Goal: Task Accomplishment & Management: Use online tool/utility

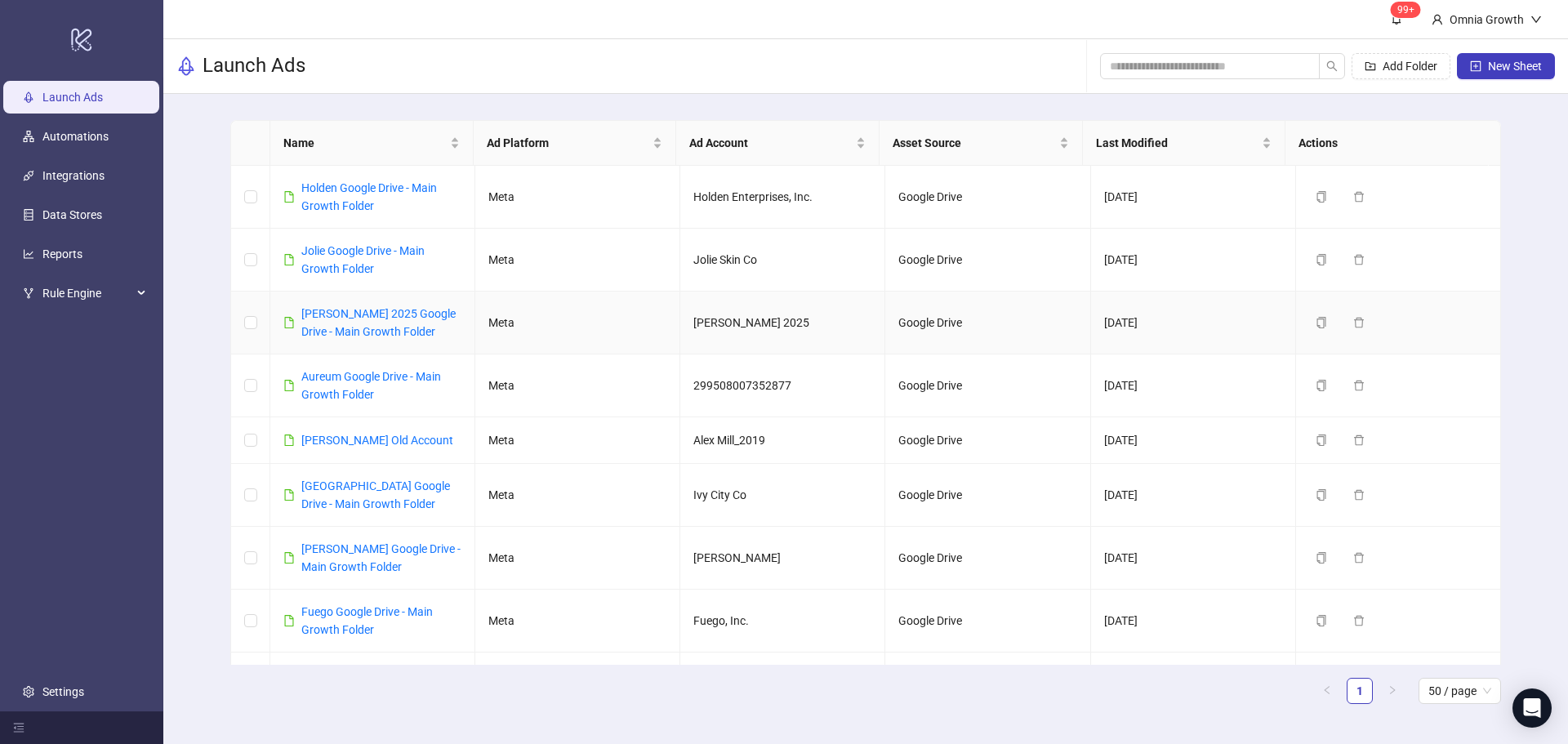
scroll to position [687, 0]
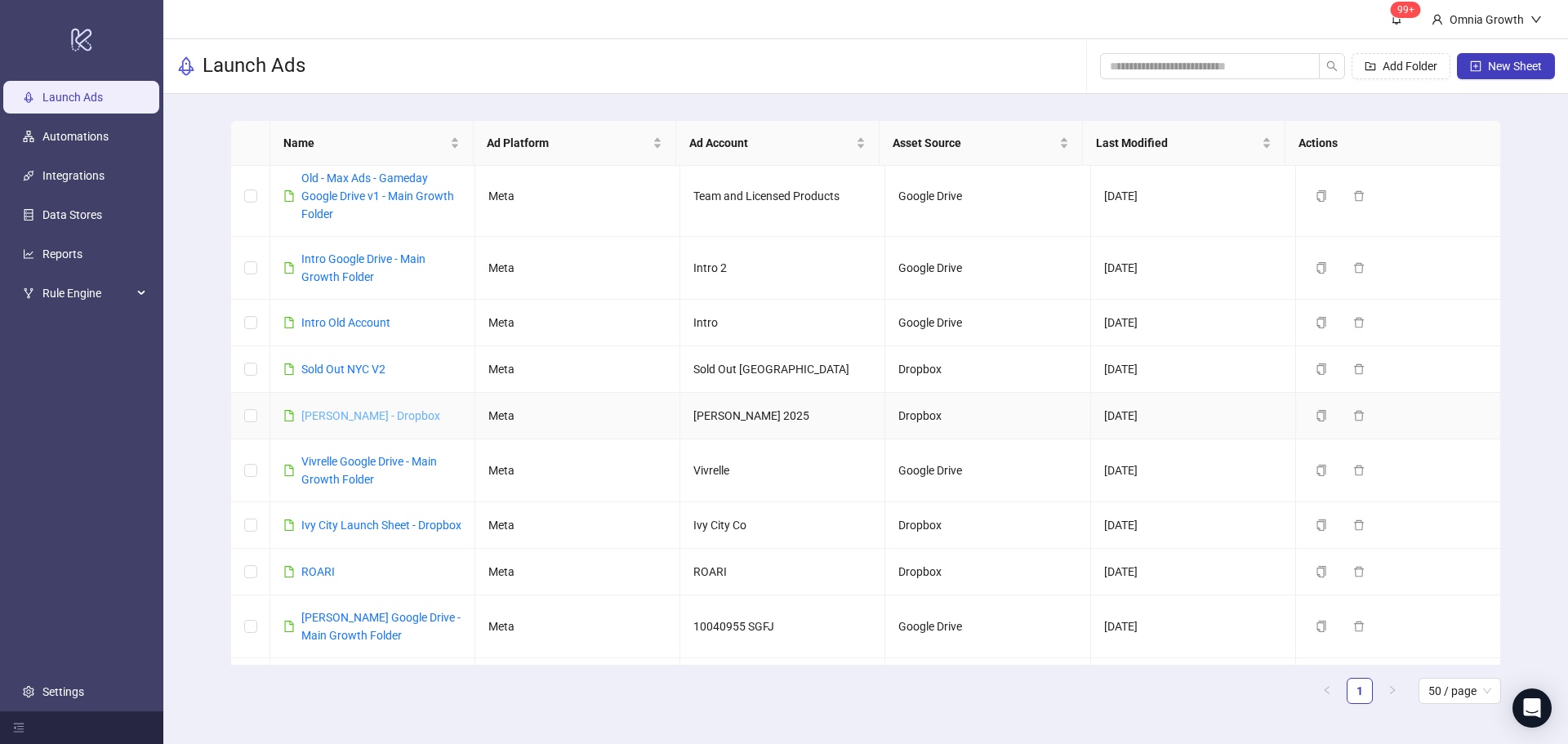
click at [373, 421] on link "[PERSON_NAME] - Dropbox" at bounding box center [371, 416] width 139 height 13
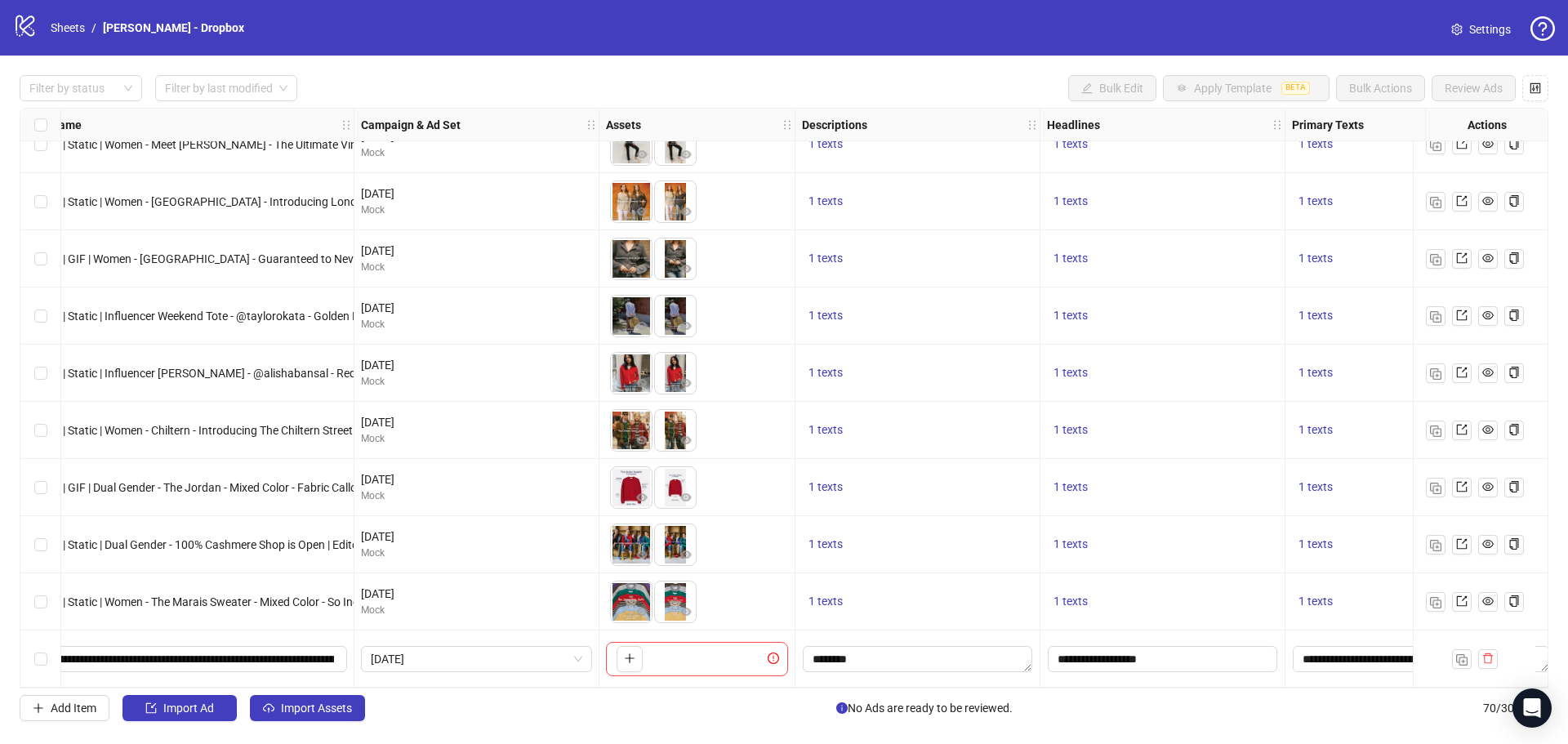
scroll to position [3463, 0]
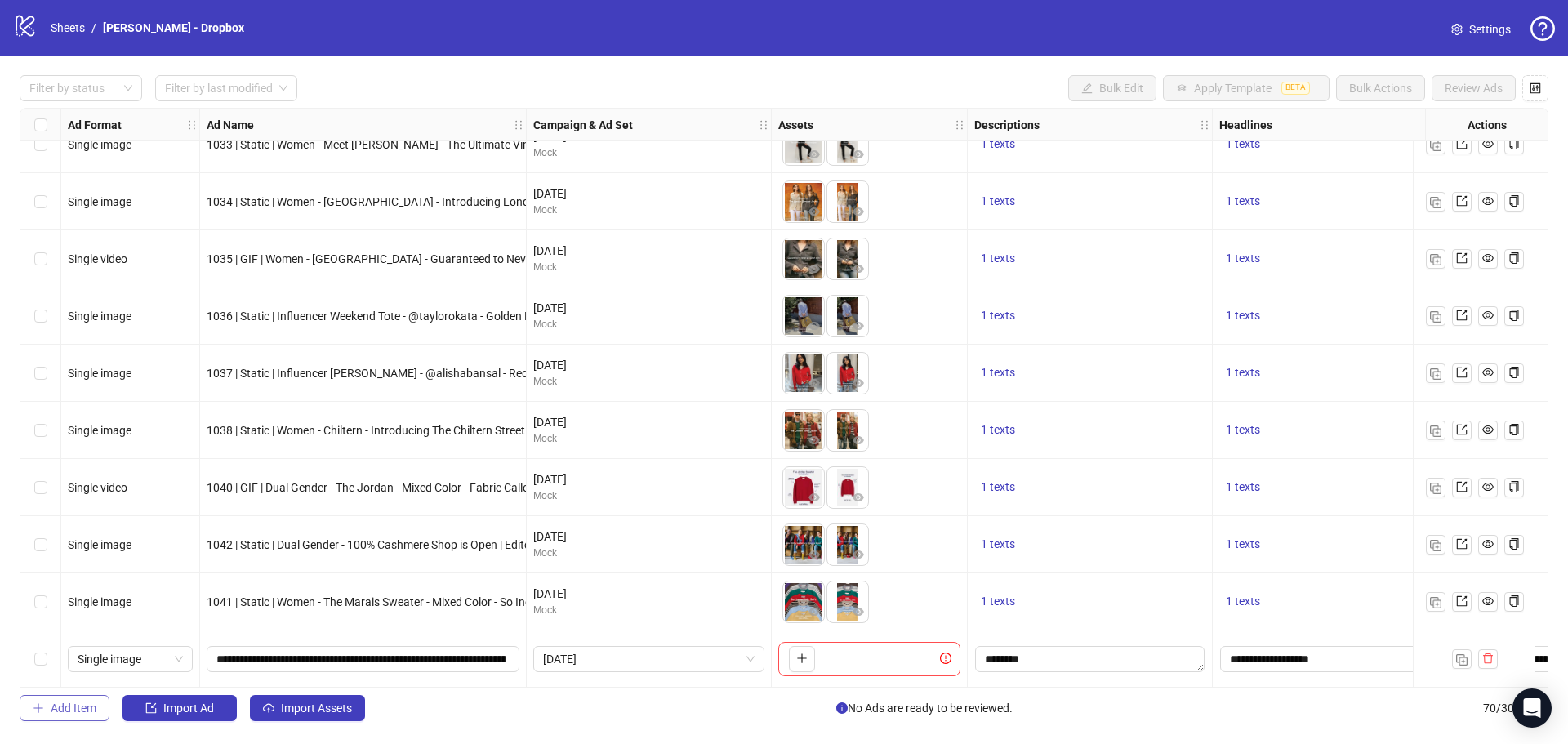
click at [101, 707] on button "Add Item" at bounding box center [64, 708] width 90 height 26
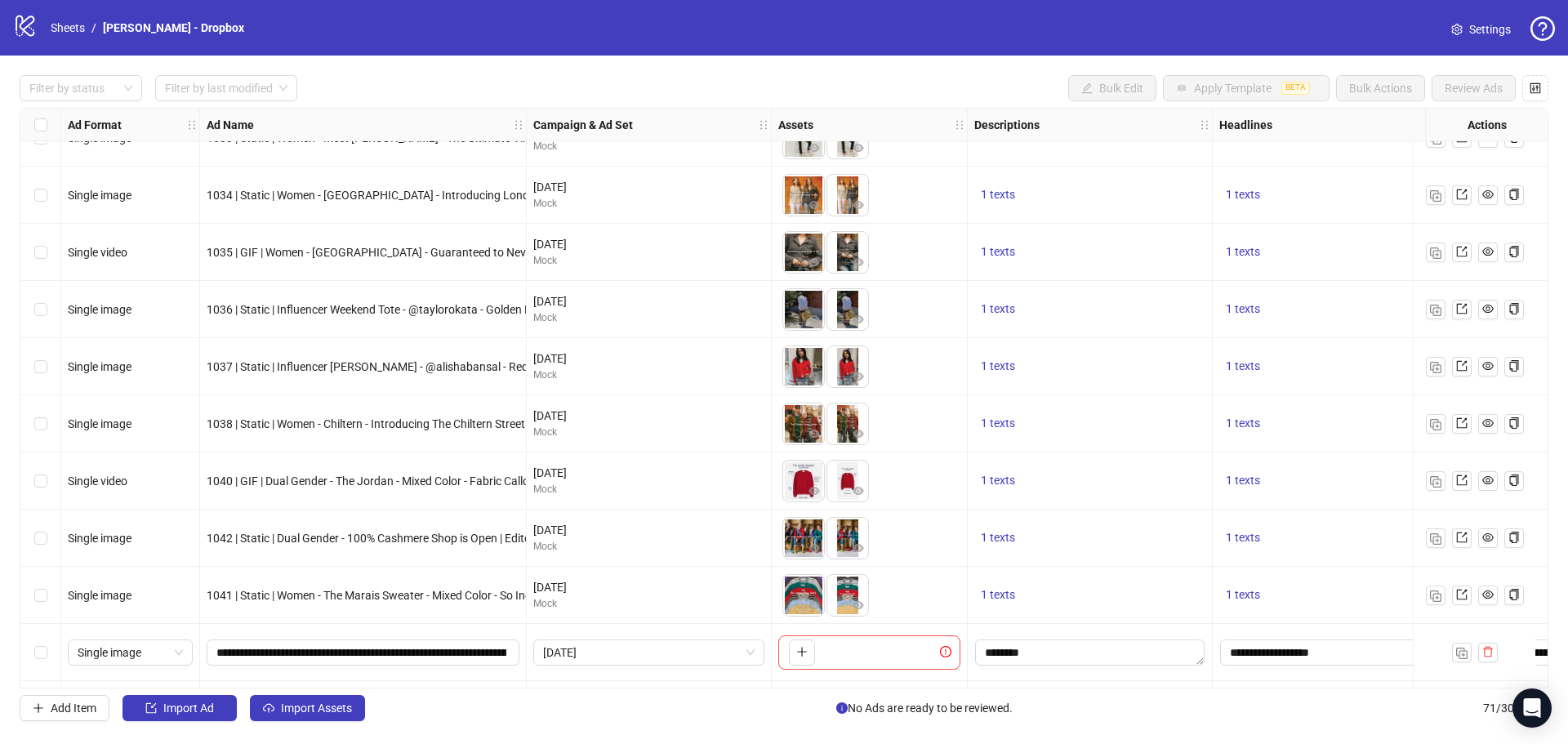
scroll to position [3520, 0]
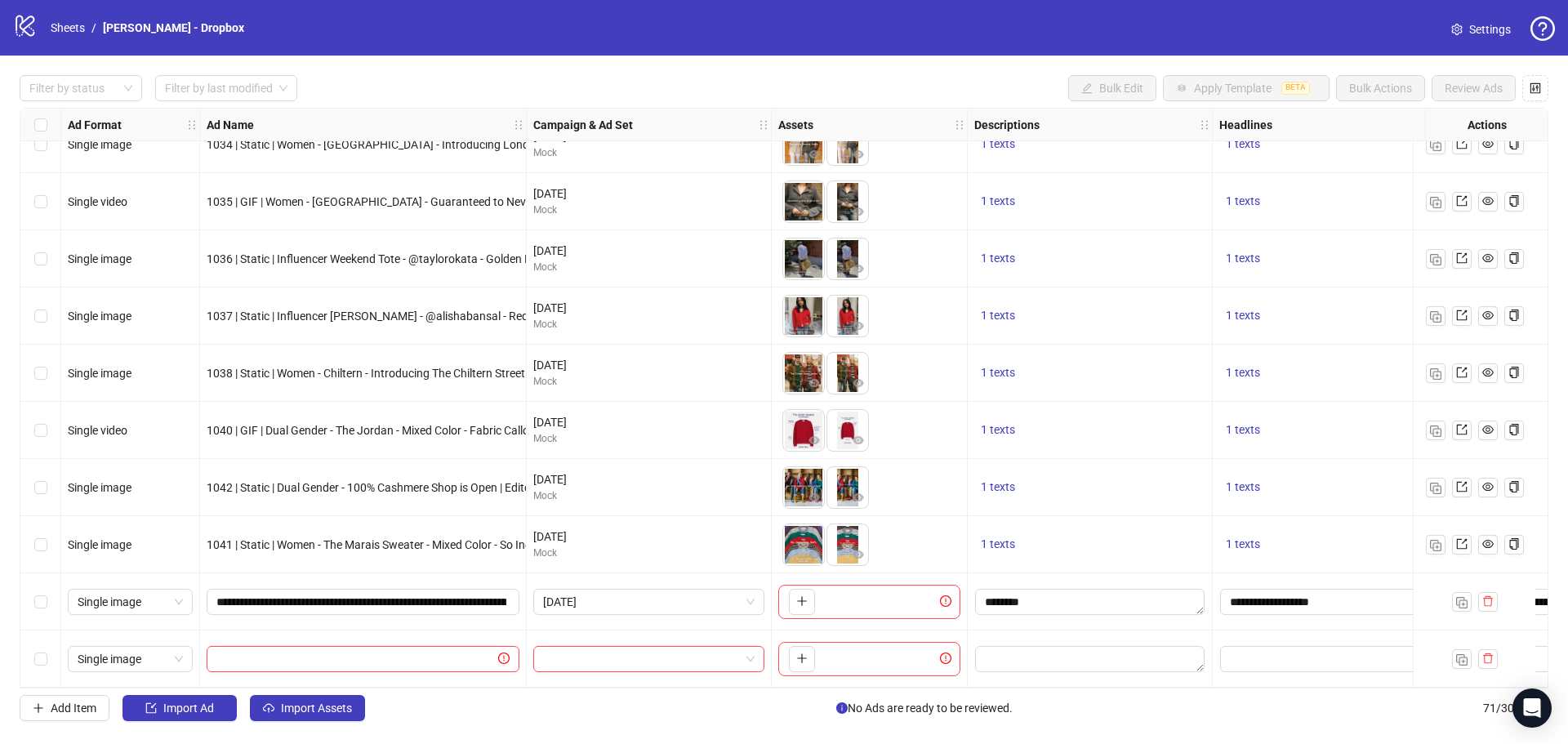
click at [158, 647] on span "Single image" at bounding box center [130, 659] width 105 height 25
click at [149, 490] on div "Single video" at bounding box center [130, 489] width 99 height 18
click at [574, 652] on input "search" at bounding box center [641, 659] width 197 height 25
type input "******"
click at [603, 613] on div "[DATE]" at bounding box center [632, 604] width 173 height 18
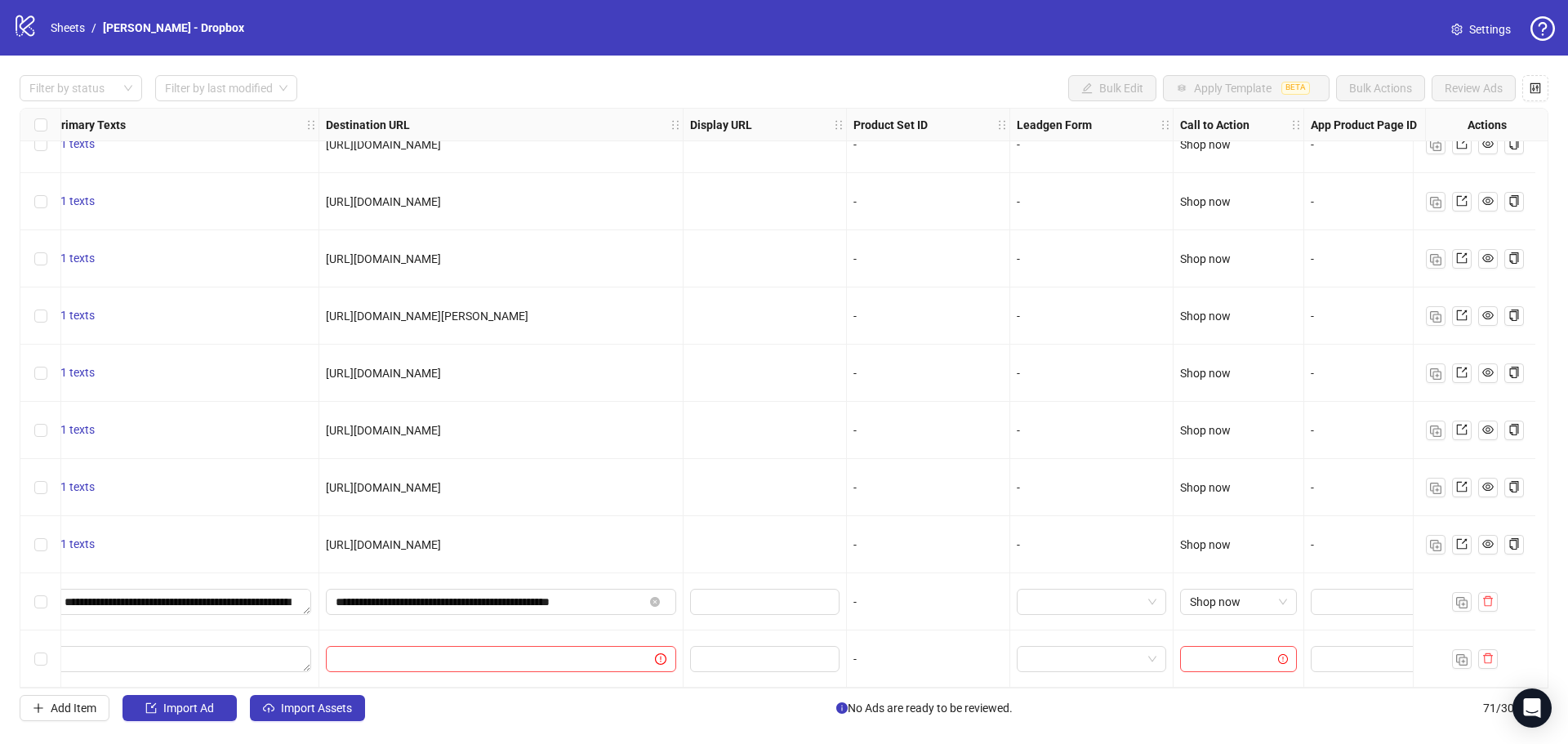
scroll to position [3520, 1426]
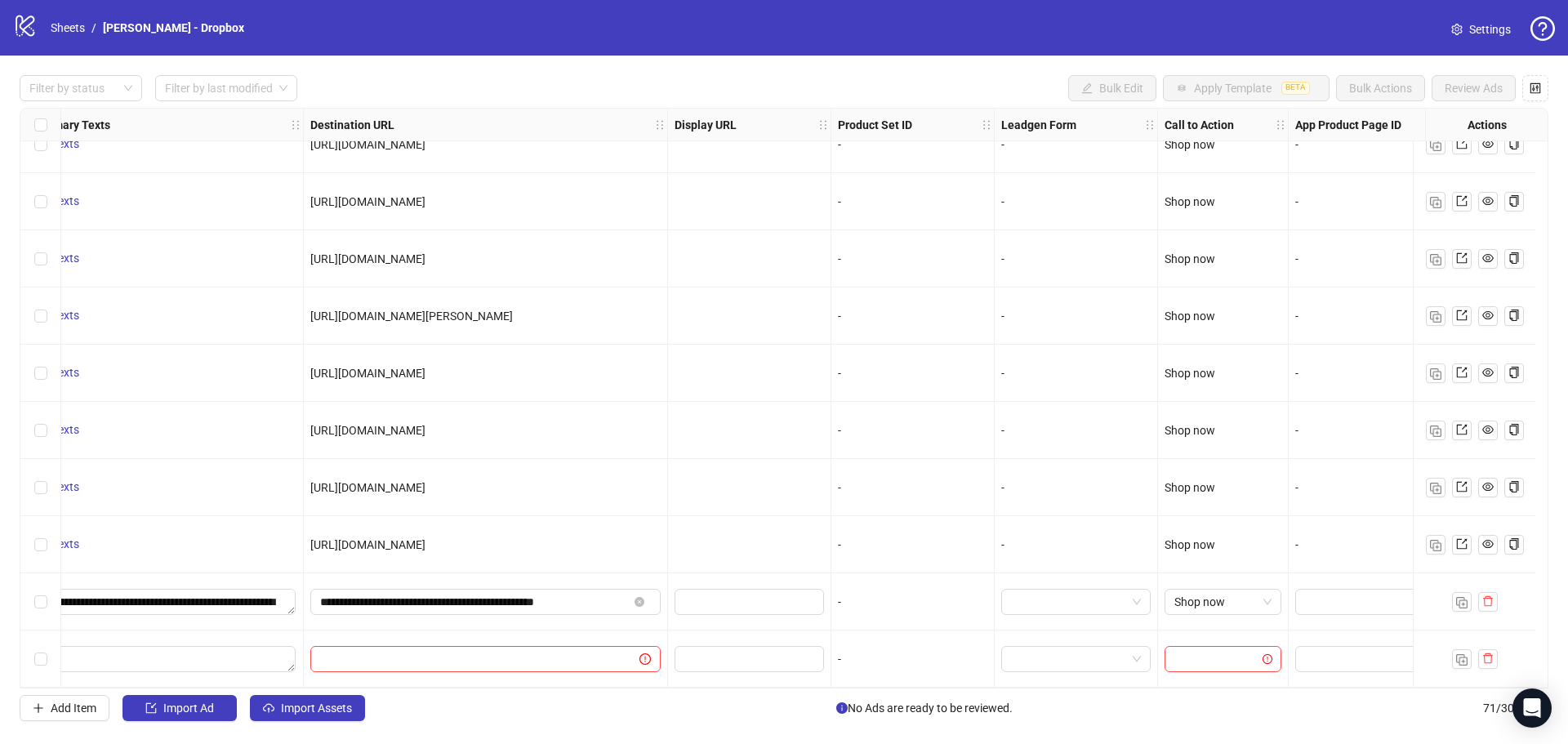
click at [1223, 653] on div "Ad Format Ad Name Campaign & Ad Set Assets Descriptions Headlines Primary Texts…" at bounding box center [784, 398] width 1529 height 581
click at [1197, 650] on input "search" at bounding box center [1215, 659] width 82 height 25
type input "********"
click at [1211, 616] on div "Shop now" at bounding box center [1223, 619] width 91 height 18
click at [1456, 654] on img "button" at bounding box center [1462, 660] width 11 height 11
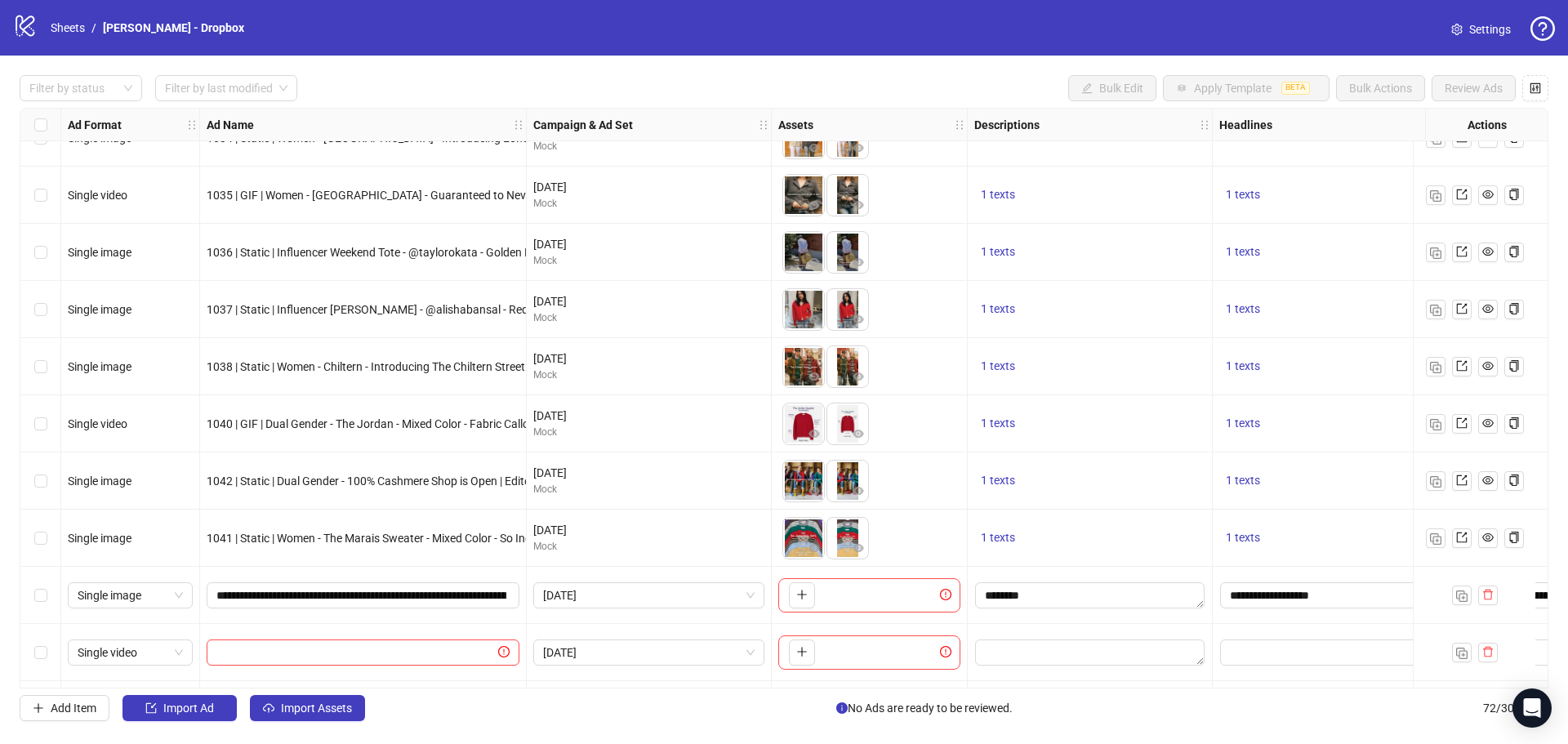
scroll to position [3578, 0]
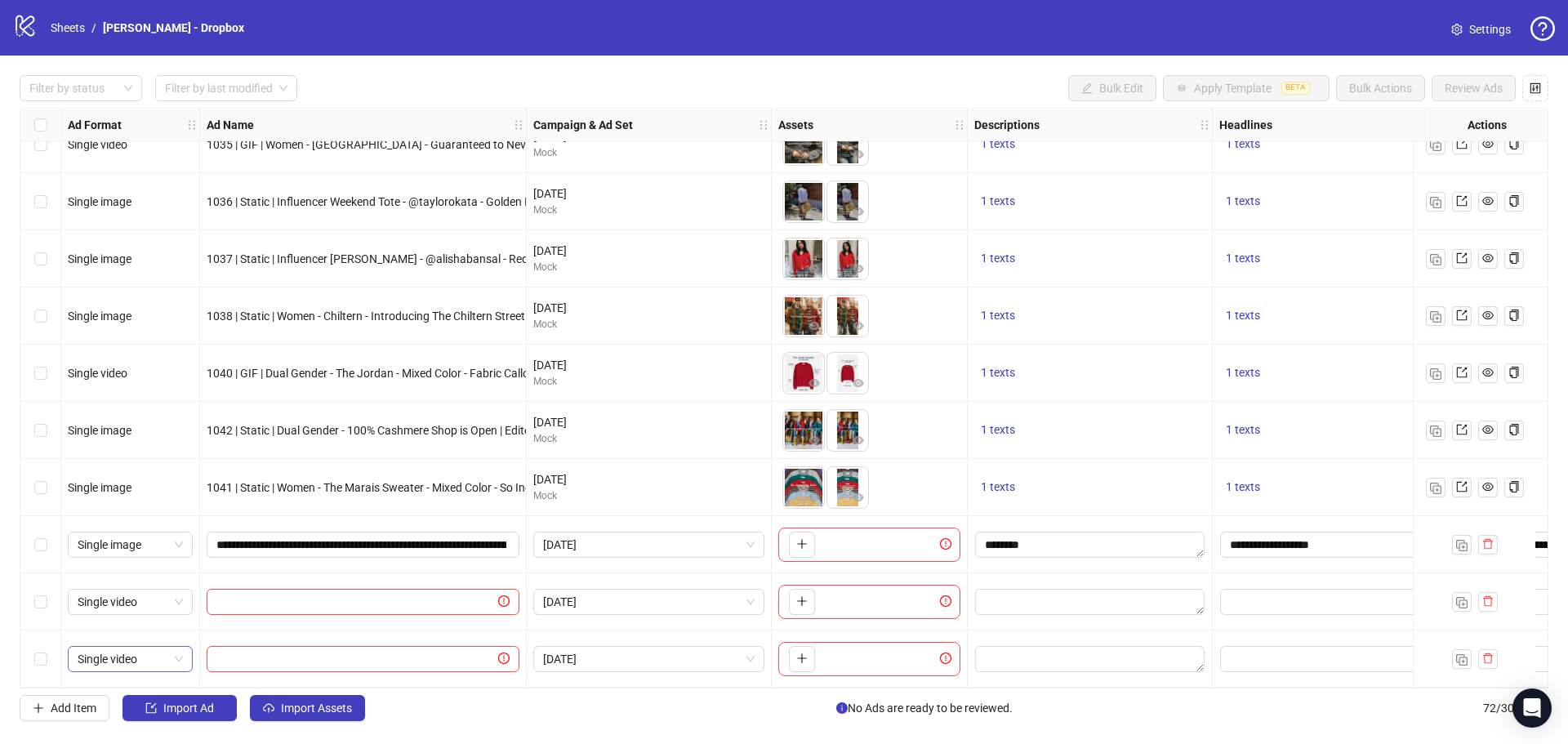
click at [149, 660] on span "Single video" at bounding box center [130, 659] width 105 height 25
click at [125, 469] on div "Single image" at bounding box center [130, 463] width 99 height 18
click at [1468, 658] on button "button" at bounding box center [1462, 659] width 19 height 19
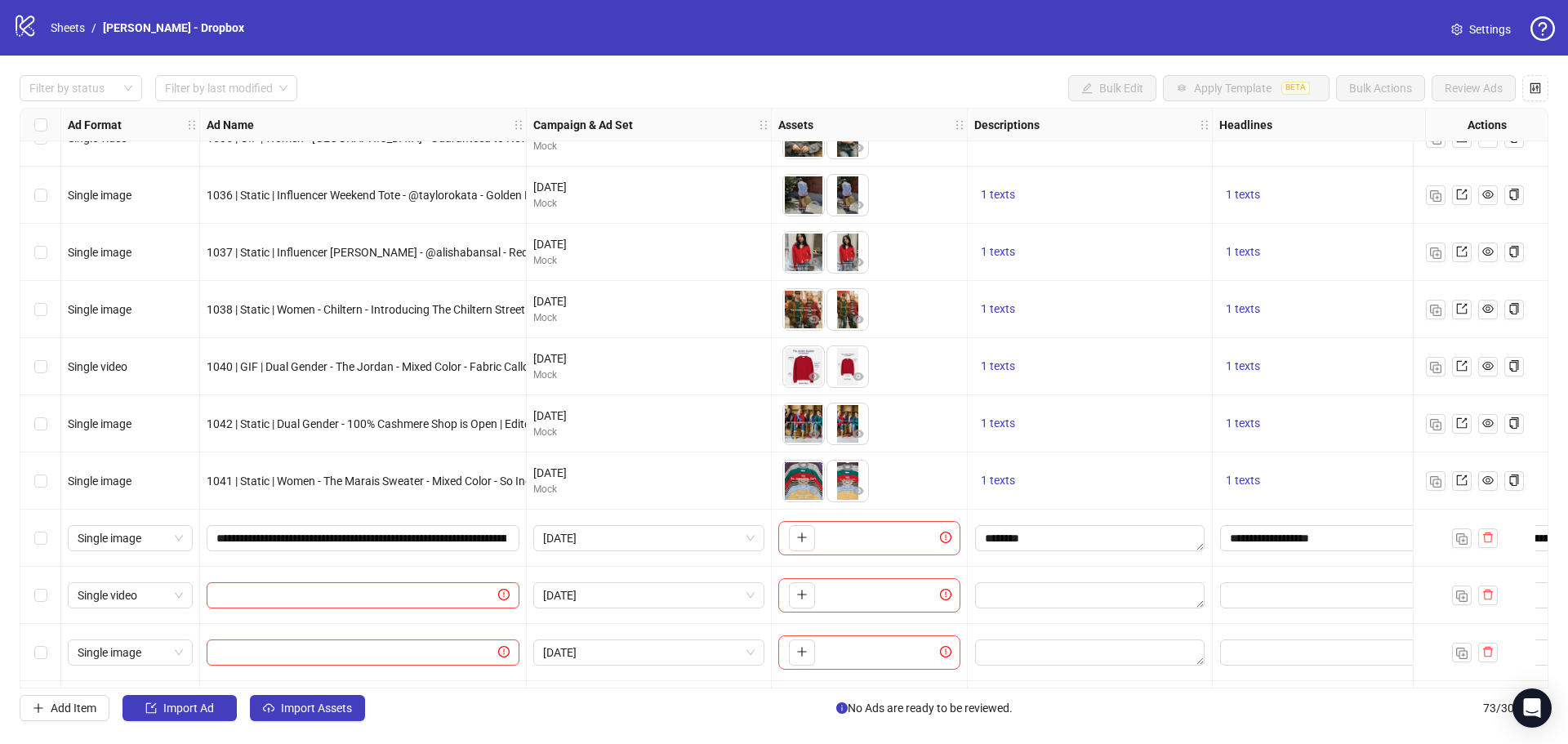
scroll to position [3635, 0]
